Goal: Transaction & Acquisition: Obtain resource

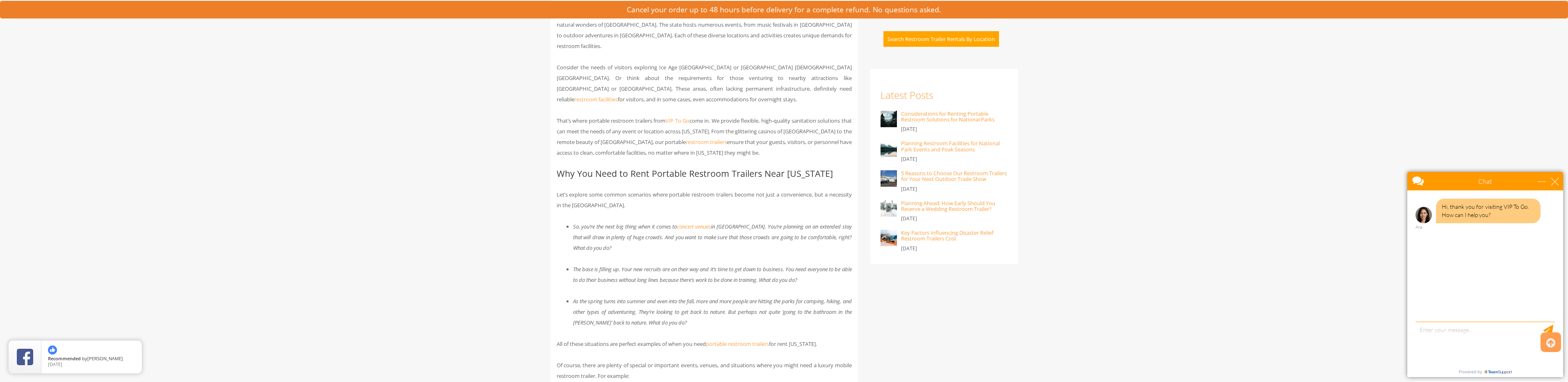
scroll to position [575, 0]
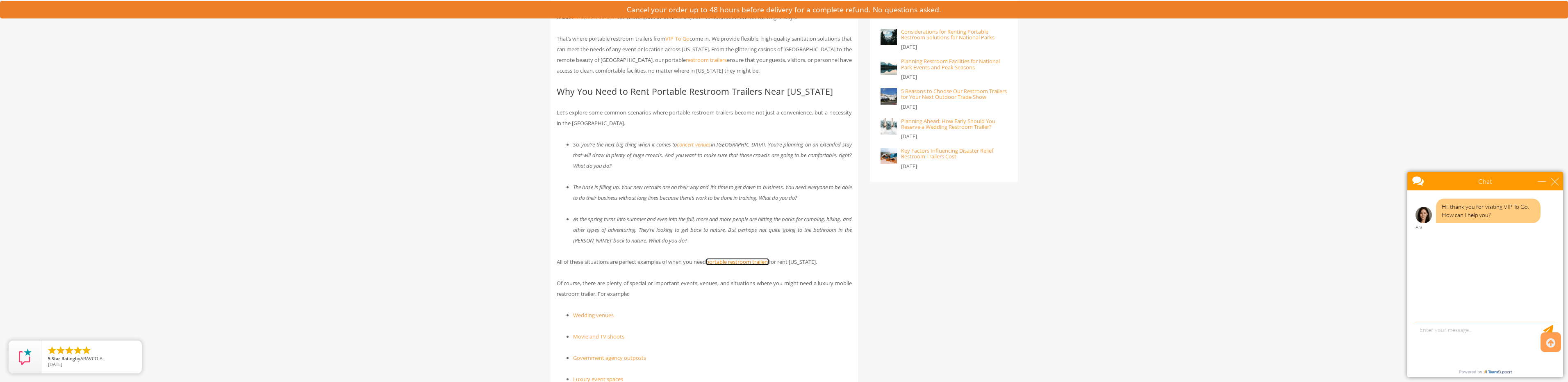
click at [753, 258] on link "portable restroom trailers" at bounding box center [738, 262] width 63 height 7
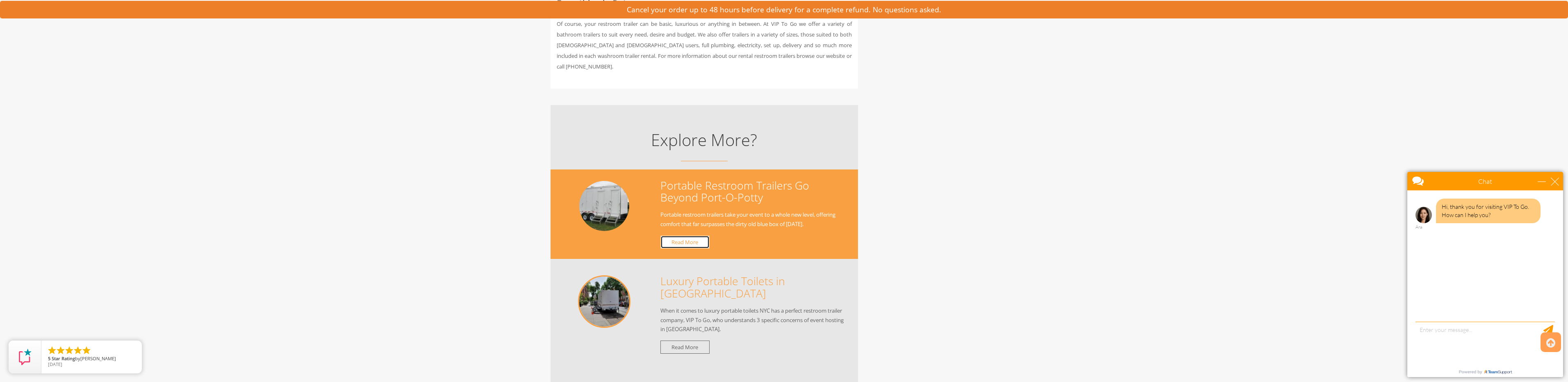
click at [688, 236] on link "Read More" at bounding box center [685, 242] width 49 height 13
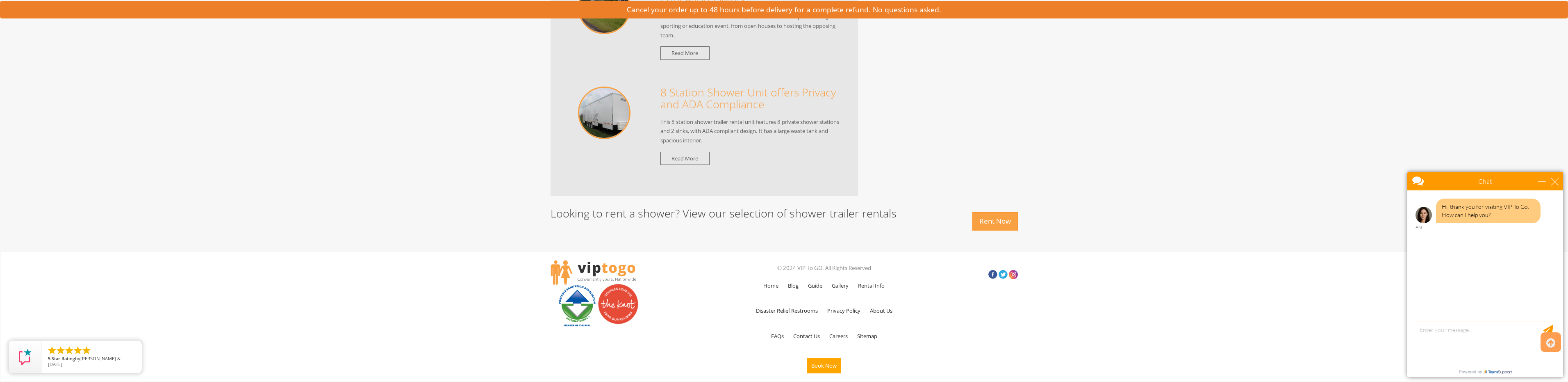
scroll to position [761, 0]
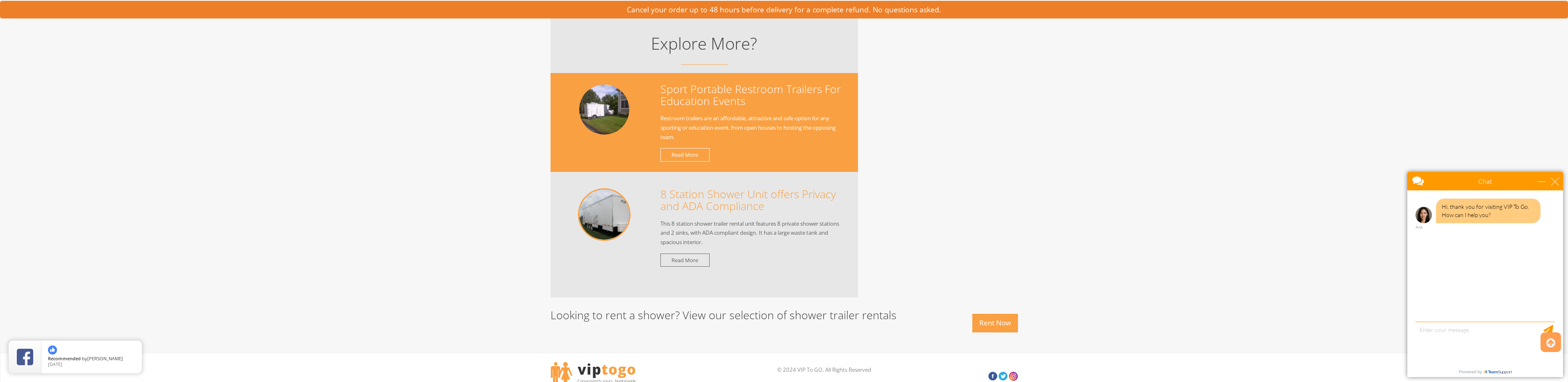
click at [684, 107] on h3 "Sport Portable Restroom Trailers For Education Events" at bounding box center [754, 96] width 187 height 24
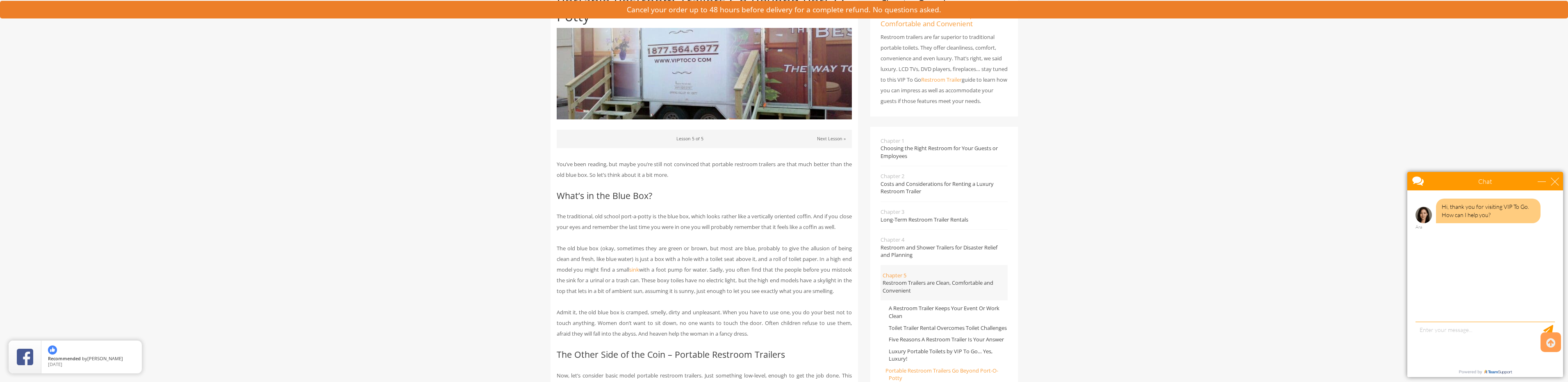
scroll to position [145, 0]
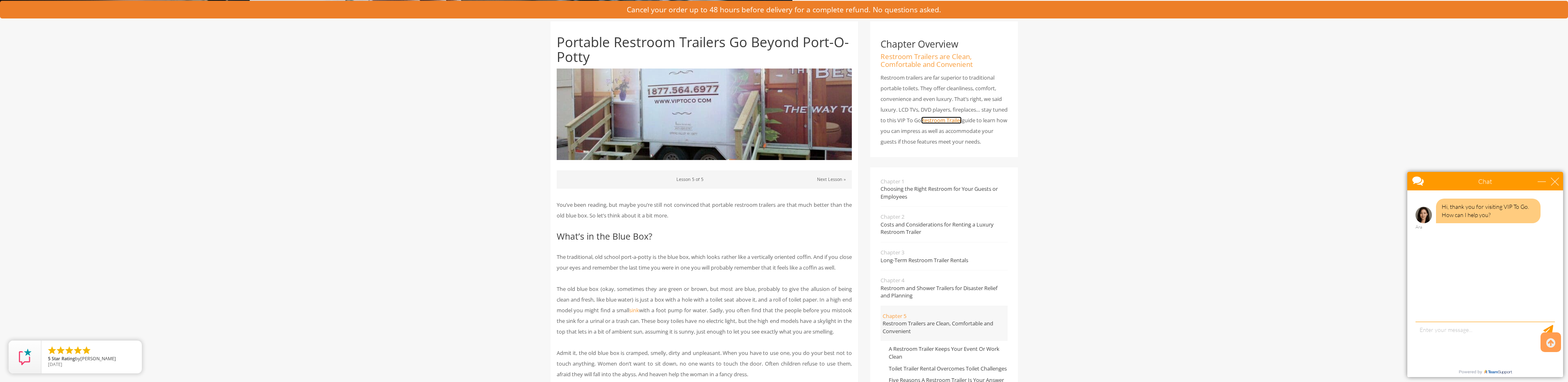
click at [959, 120] on link "Restroom Trailer" at bounding box center [941, 120] width 41 height 7
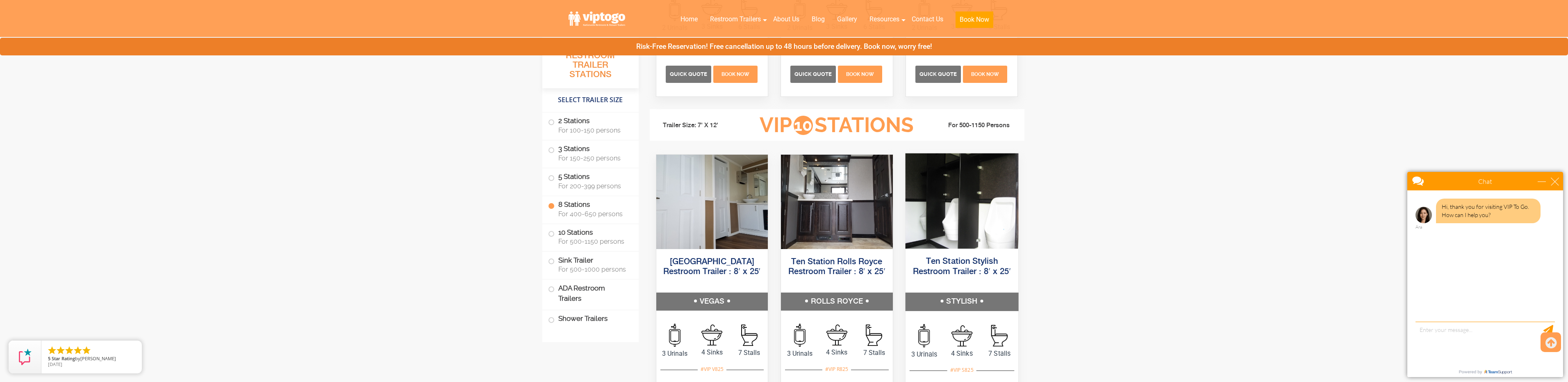
scroll to position [1847, 0]
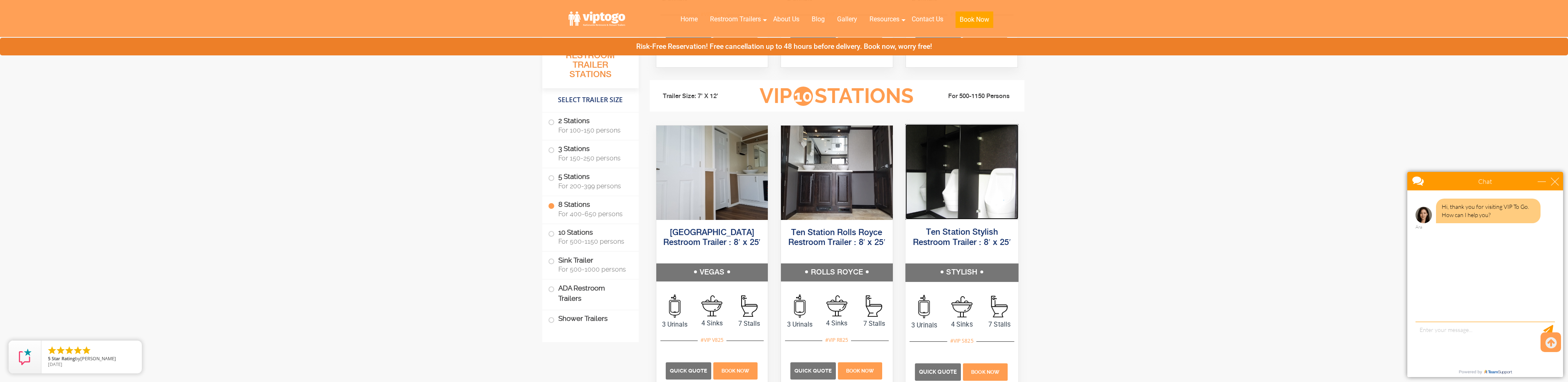
click at [933, 201] on img at bounding box center [961, 171] width 113 height 95
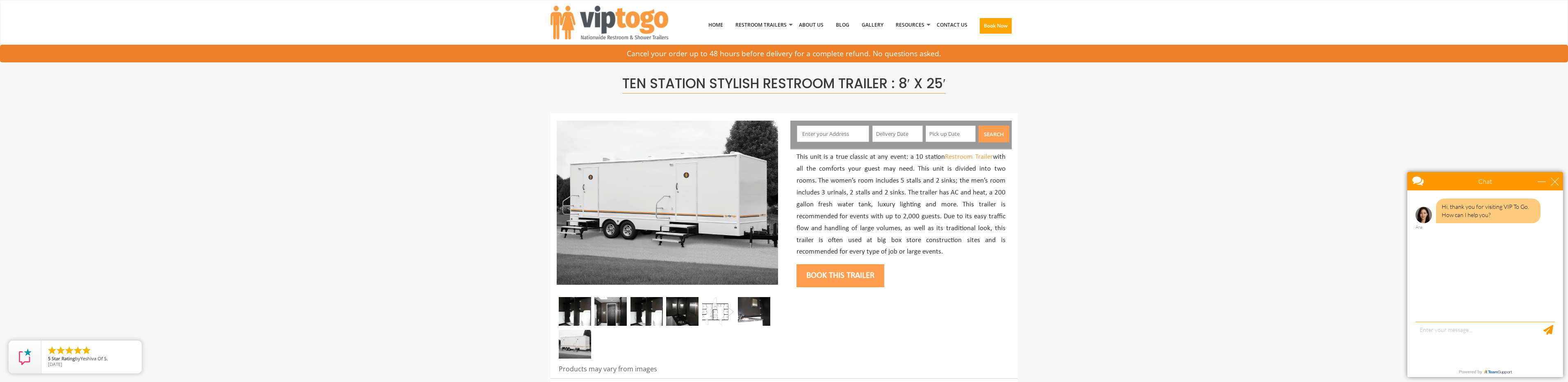
click at [577, 308] on img at bounding box center [575, 311] width 32 height 29
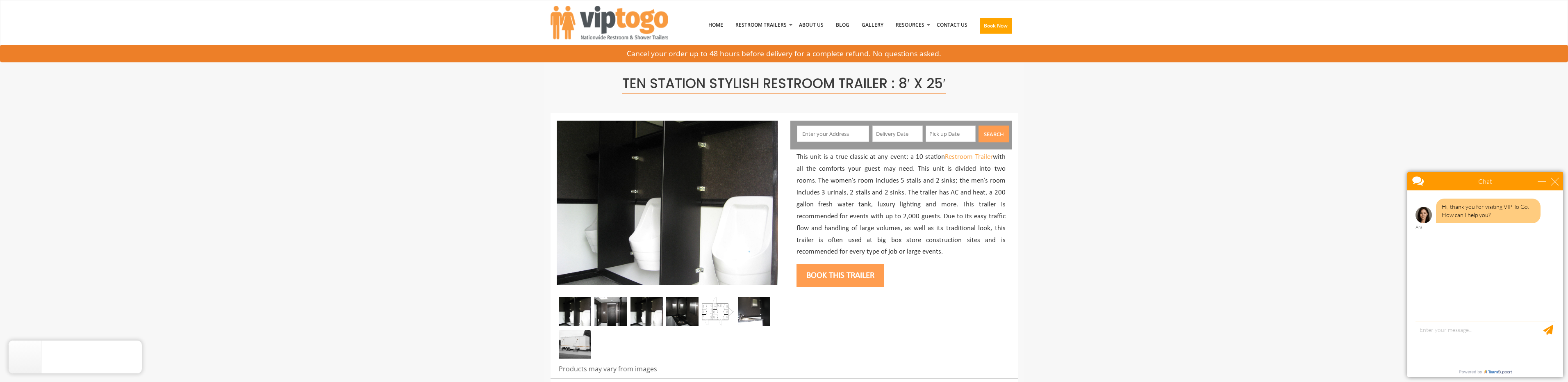
click at [614, 313] on img at bounding box center [611, 311] width 32 height 29
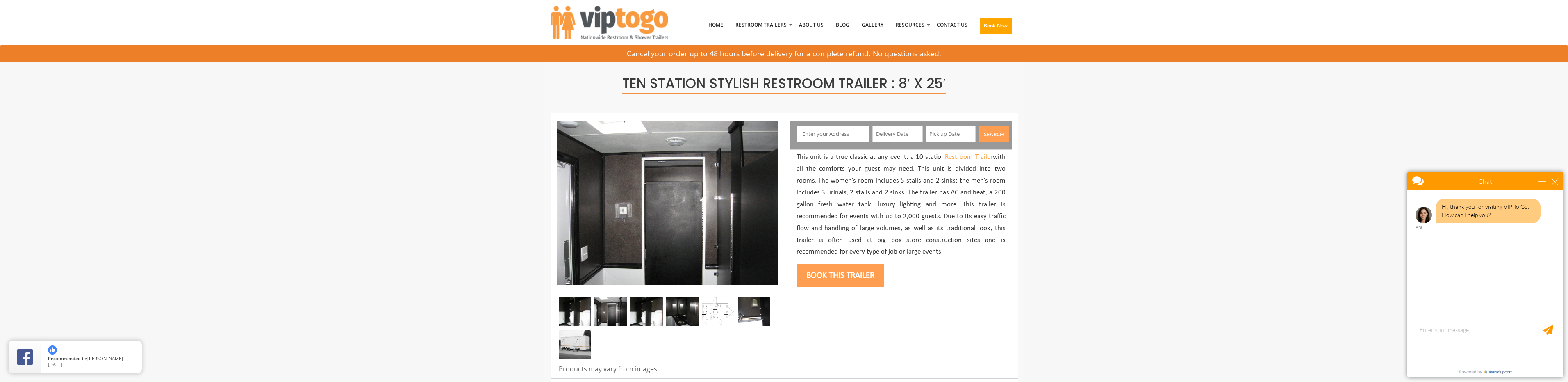
click at [651, 311] on img at bounding box center [646, 311] width 32 height 29
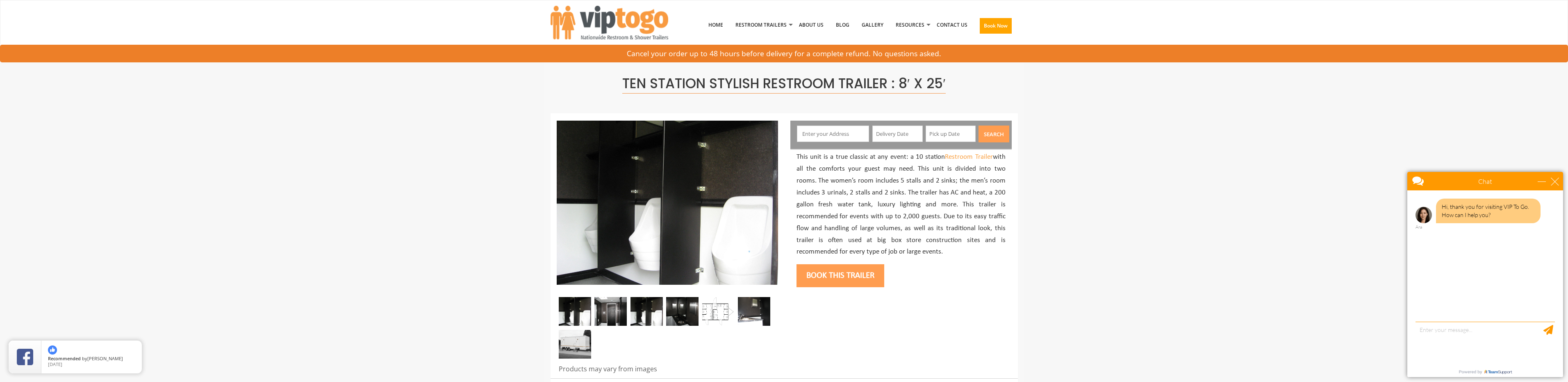
click at [678, 314] on img at bounding box center [682, 311] width 32 height 29
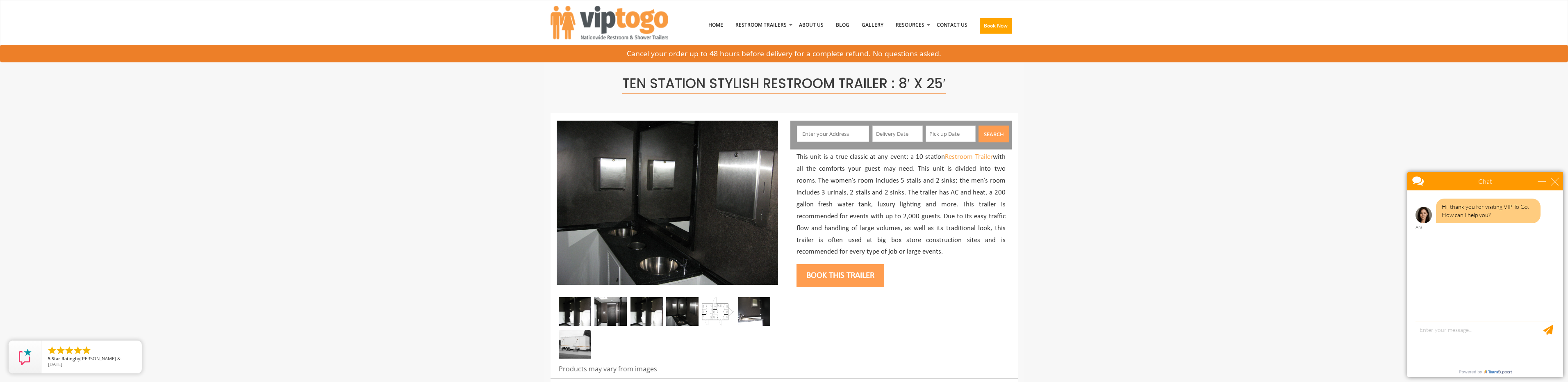
click at [712, 311] on img at bounding box center [718, 311] width 32 height 29
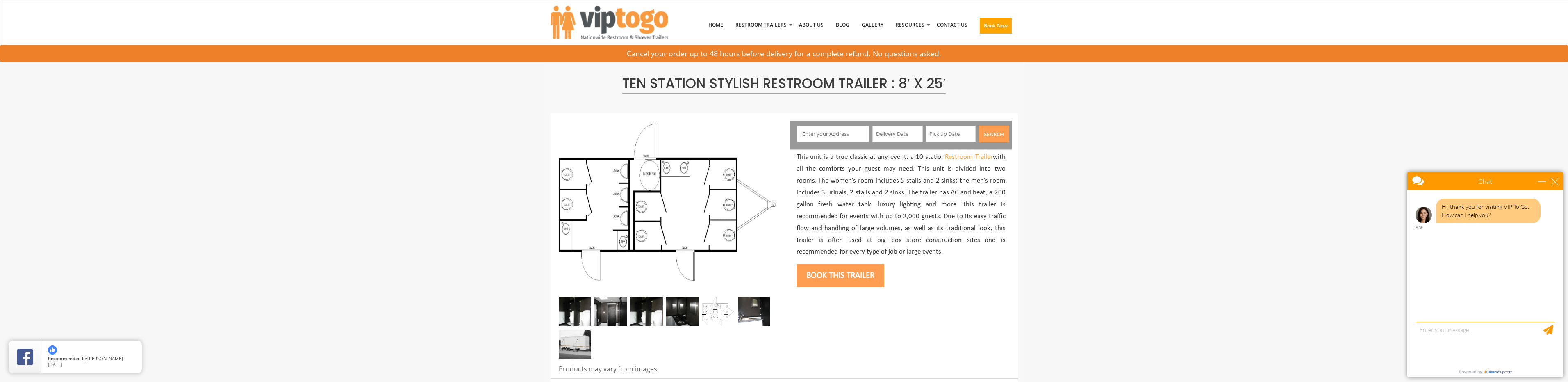
click at [752, 313] on img at bounding box center [754, 311] width 32 height 29
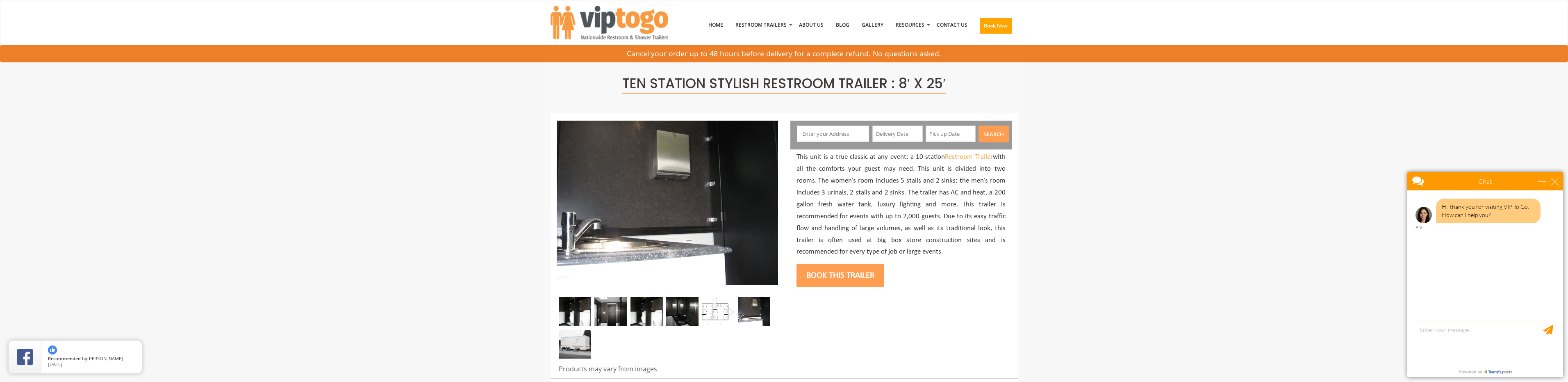
click at [577, 344] on img at bounding box center [575, 344] width 32 height 29
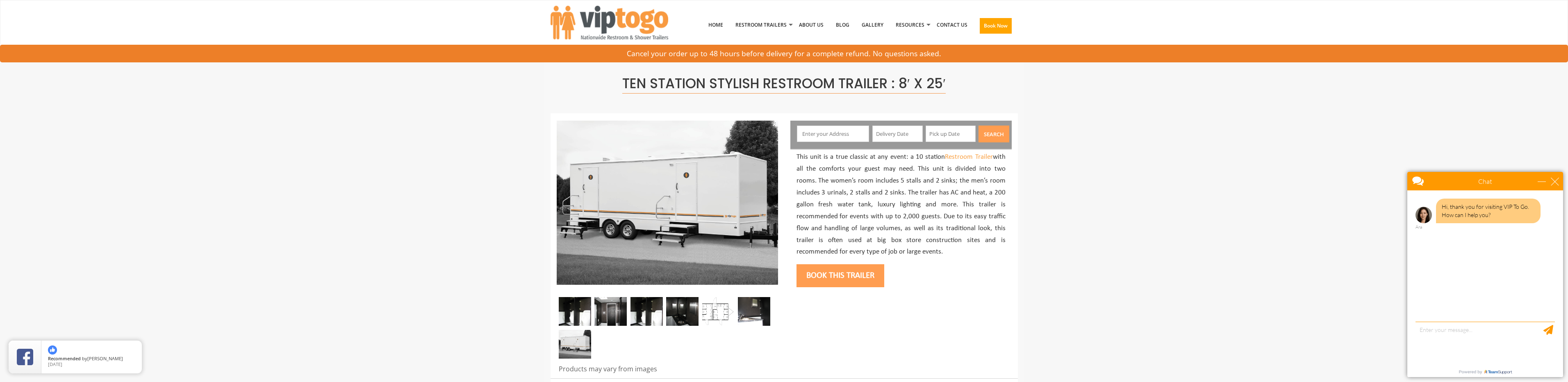
drag, startPoint x: 912, startPoint y: 157, endPoint x: 993, endPoint y: 158, distance: 81.0
click at [993, 158] on p "This unit is a true classic at any event: a 10 station Restroom Trailer with al…" at bounding box center [901, 205] width 209 height 107
click at [1426, 339] on textarea "type your message" at bounding box center [1485, 343] width 139 height 43
click at [1460, 332] on textarea "What is the cost to rent the 10 station trailer?" at bounding box center [1485, 343] width 139 height 43
click at [1449, 331] on textarea "What is the cost to rent the 10 station trailer?" at bounding box center [1485, 343] width 139 height 43
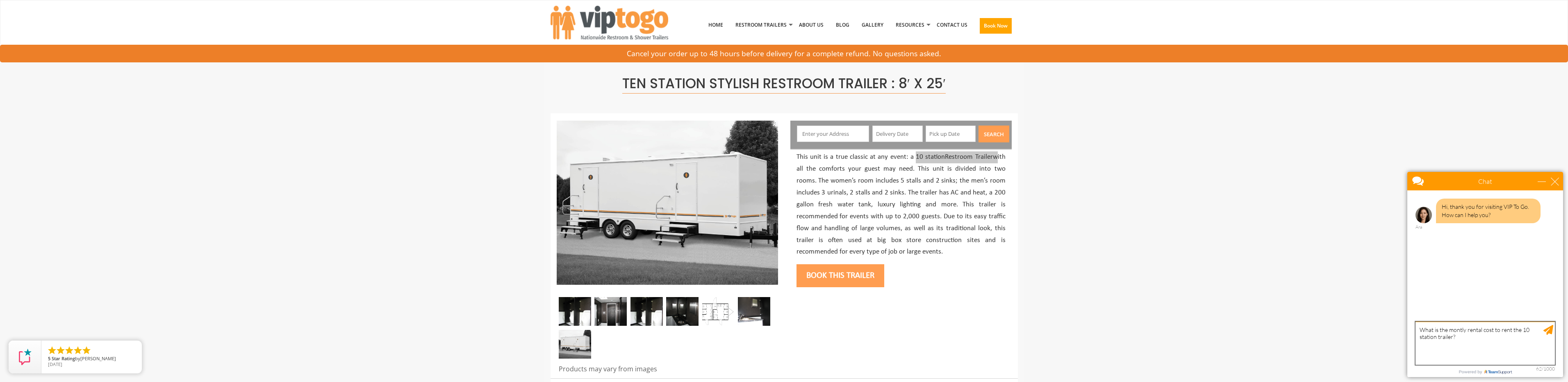
drag, startPoint x: 1522, startPoint y: 330, endPoint x: 1498, endPoint y: 330, distance: 24.0
click at [1498, 330] on textarea "What is the montly rental cost to rent the 10 station trailer?" at bounding box center [1485, 343] width 139 height 43
click at [1467, 340] on textarea "What is the monthly rental cost tfor 10 station trailer?" at bounding box center [1485, 343] width 139 height 43
type textarea "What is the monthly rental cost for 10 station trailer? Location Nellis AFB NV …"
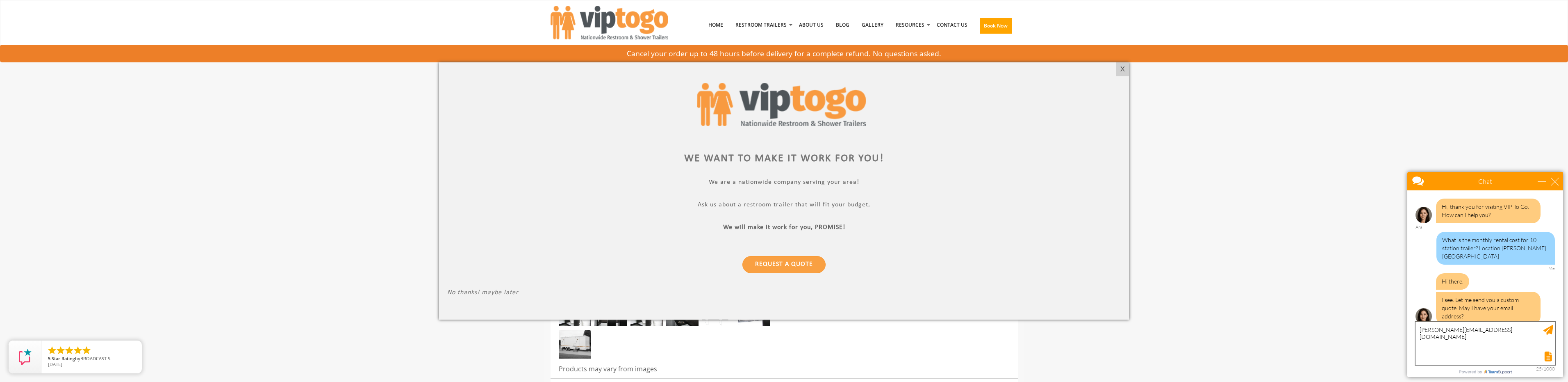
type textarea "joe.tolentino1@gmail.com"
